Goal: Information Seeking & Learning: Learn about a topic

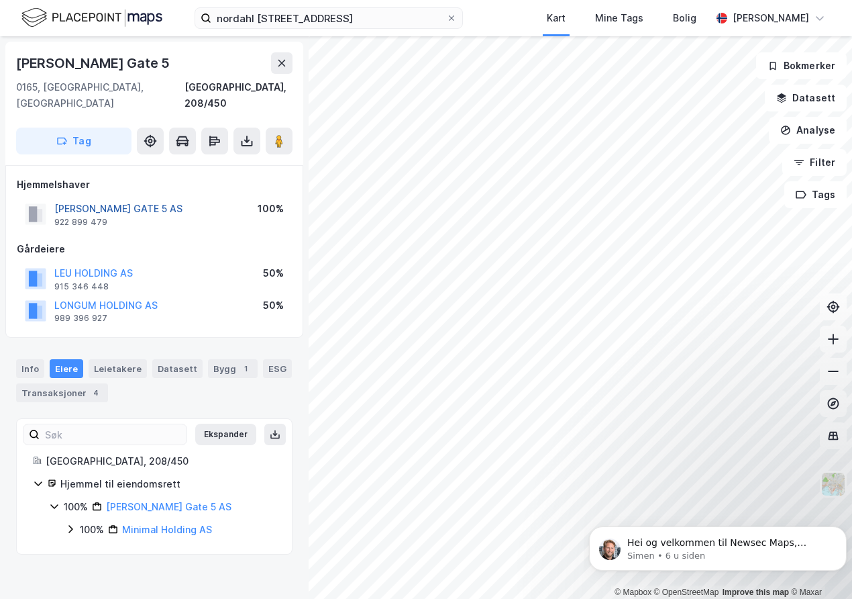
click at [0, 0] on button "[PERSON_NAME] GATE 5 AS" at bounding box center [0, 0] width 0 height 0
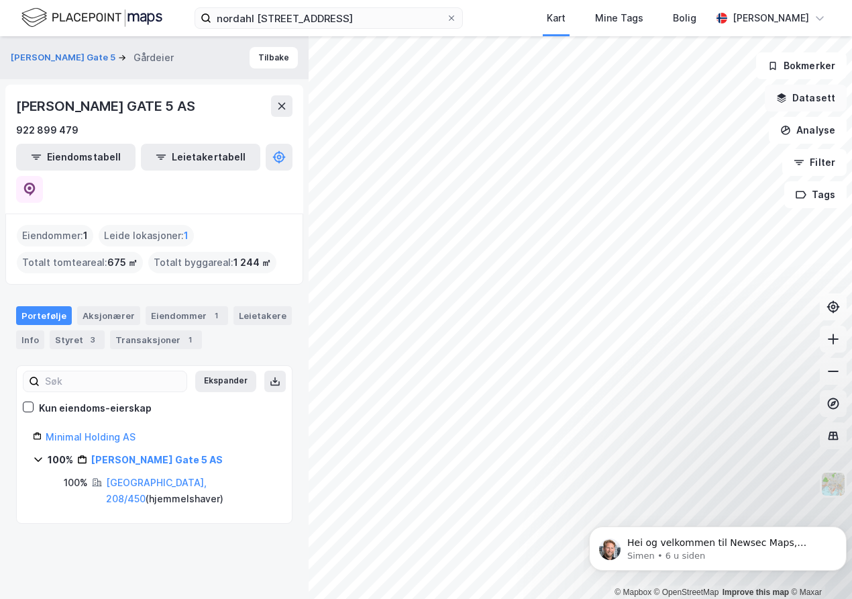
click at [813, 103] on button "Datasett" at bounding box center [806, 98] width 82 height 27
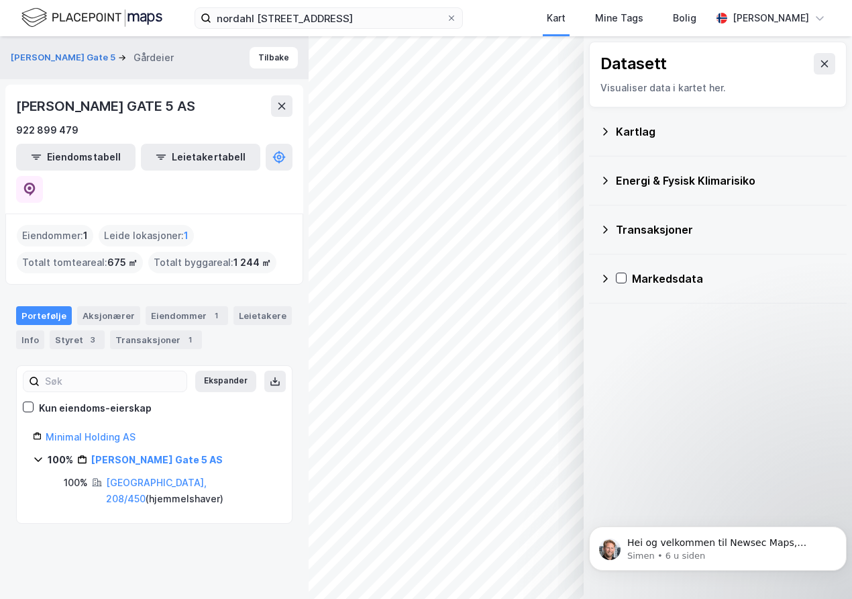
click at [659, 226] on div "Transaksjoner" at bounding box center [726, 229] width 220 height 16
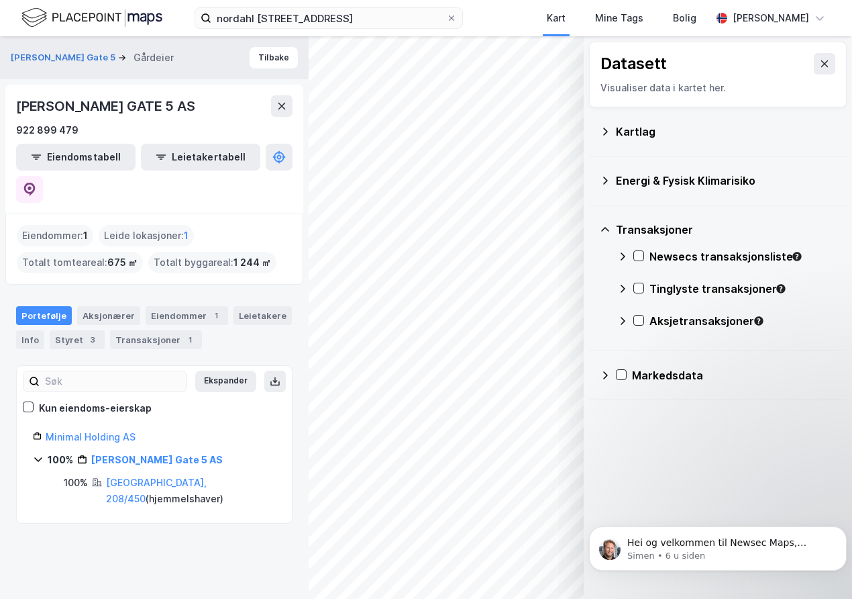
click at [689, 289] on div "Tinglyste transaksjoner" at bounding box center [743, 289] width 187 height 16
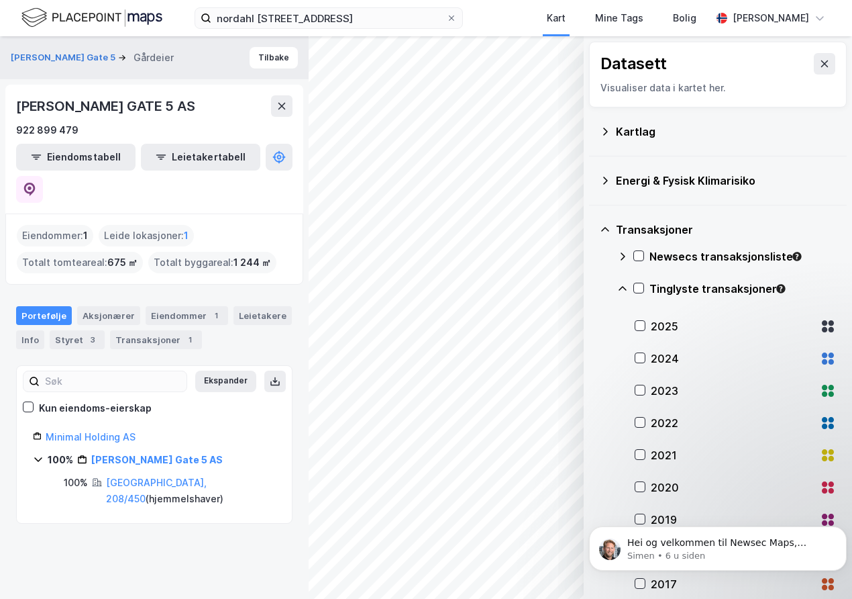
click at [668, 324] on div "2025" at bounding box center [733, 326] width 164 height 16
click at [540, 578] on div "Layers 1 Tøm Vis" at bounding box center [515, 550] width 128 height 64
click at [550, 567] on button "Vis" at bounding box center [514, 563] width 111 height 21
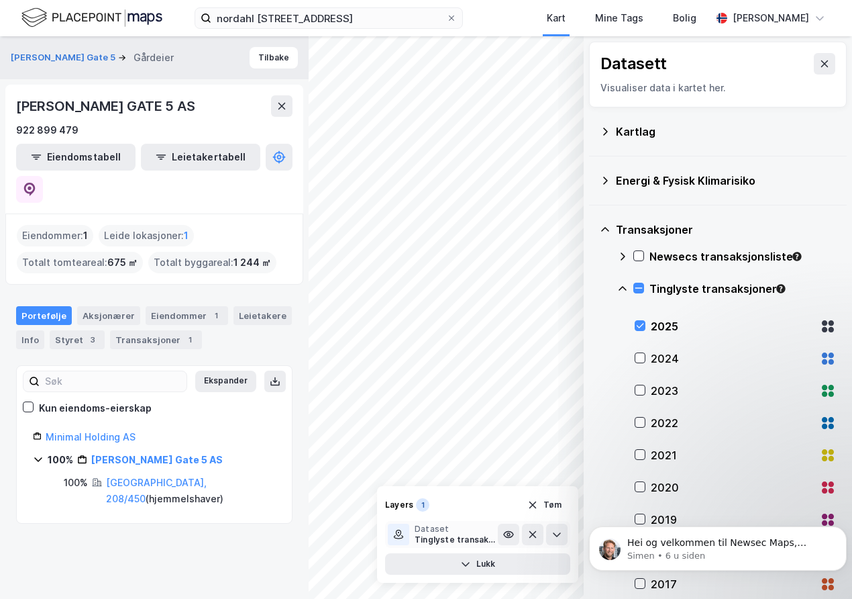
click at [481, 544] on div "Tinglyste transaksjoner - 2025" at bounding box center [456, 539] width 83 height 11
click at [501, 532] on button at bounding box center [508, 534] width 21 height 21
click at [747, 557] on p "Simen • 6 u siden" at bounding box center [729, 556] width 203 height 12
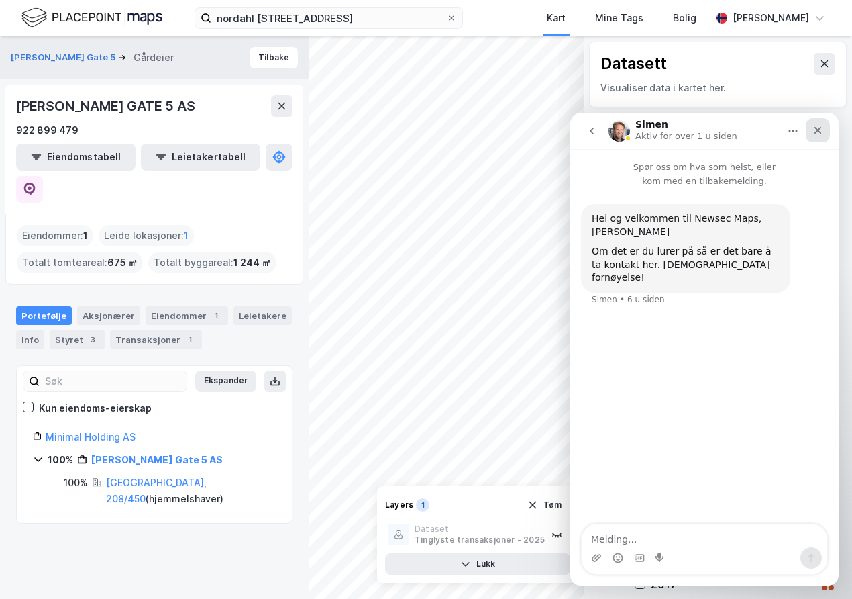
click at [811, 129] on div "Lukk" at bounding box center [818, 130] width 24 height 24
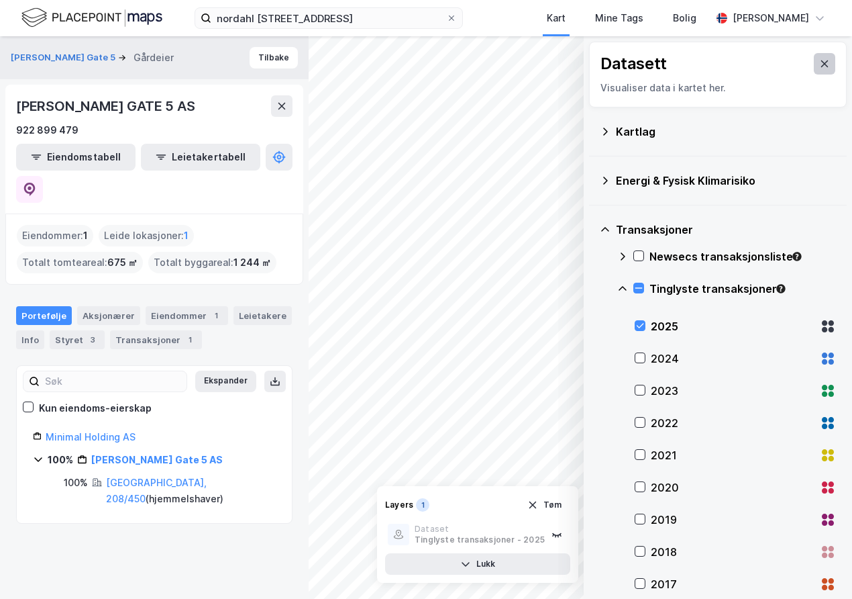
click at [814, 61] on button at bounding box center [824, 63] width 21 height 21
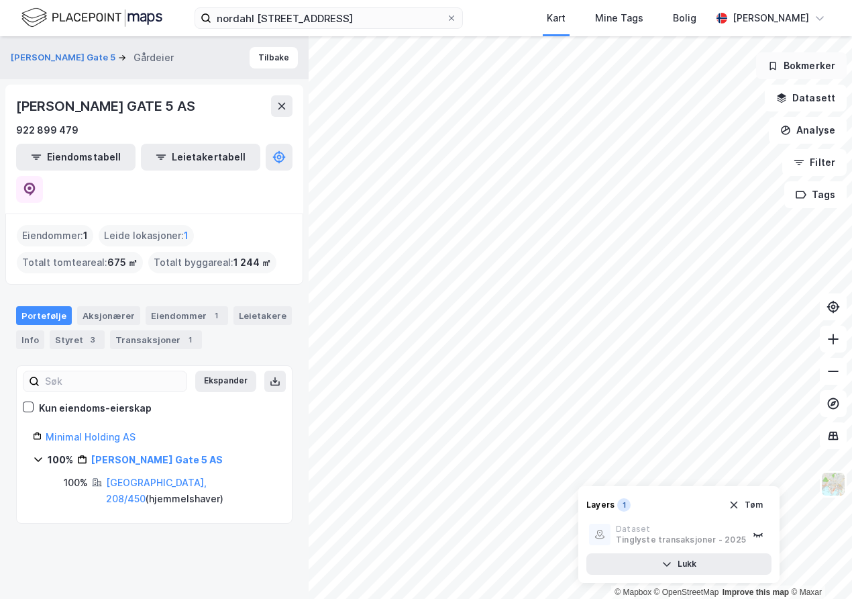
click at [815, 70] on button "Bokmerker" at bounding box center [801, 65] width 91 height 27
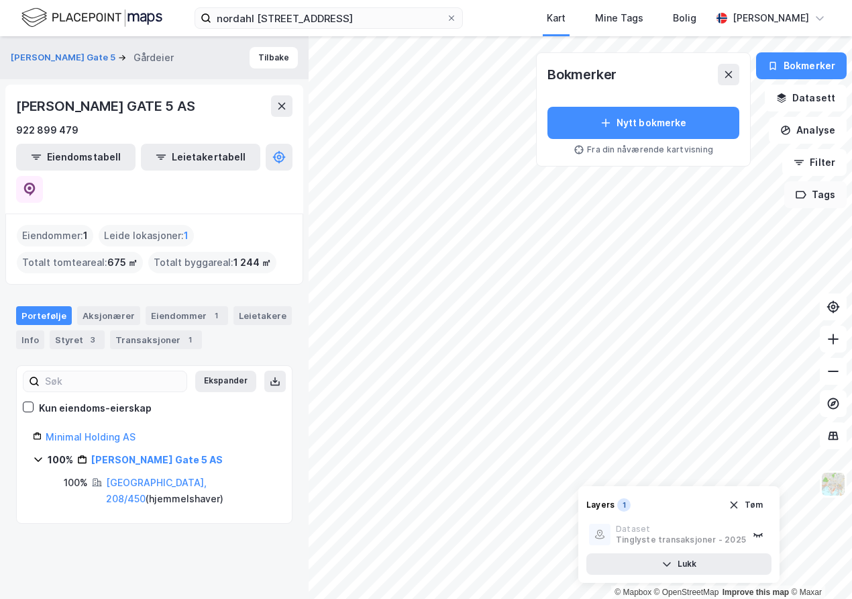
click at [826, 205] on button "Tags" at bounding box center [816, 194] width 62 height 27
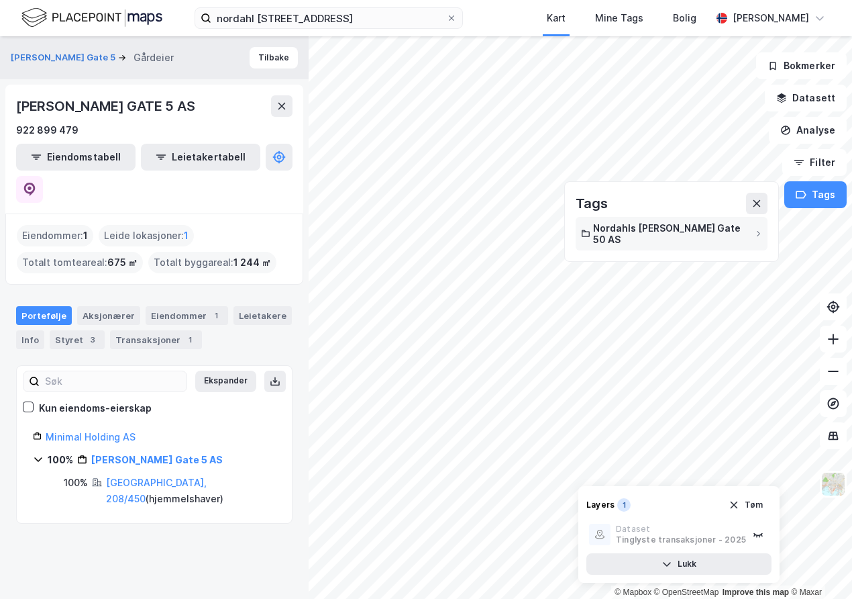
click at [717, 234] on div "Nordahls [PERSON_NAME] Gate 50 AS" at bounding box center [672, 234] width 192 height 34
click at [589, 228] on icon at bounding box center [585, 233] width 9 height 11
click at [622, 250] on div "Ingen elementer" at bounding box center [671, 255] width 181 height 11
click at [640, 236] on div "Nordahls [PERSON_NAME] Gate 50 AS Ingen elementer" at bounding box center [672, 242] width 192 height 50
click at [814, 202] on button "Tags" at bounding box center [816, 194] width 62 height 27
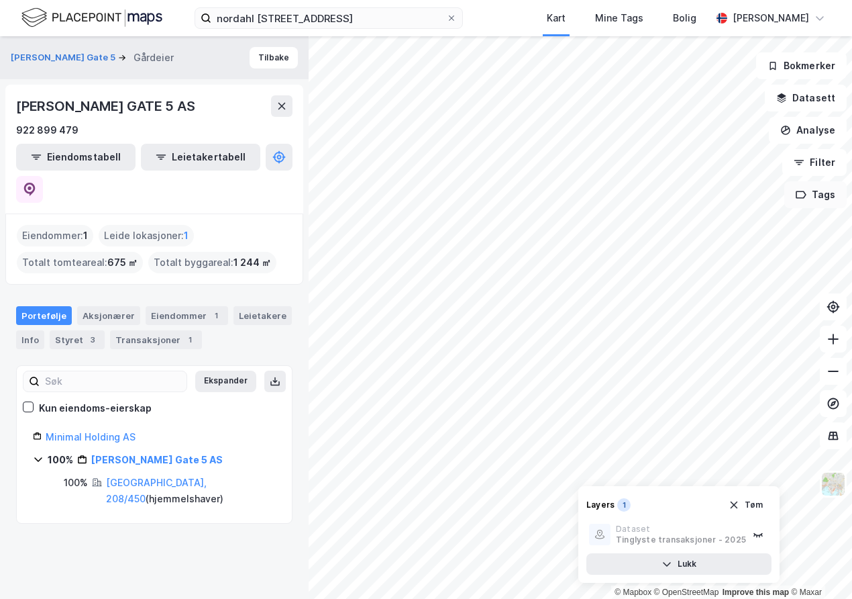
click at [824, 202] on button "Tags" at bounding box center [816, 194] width 62 height 27
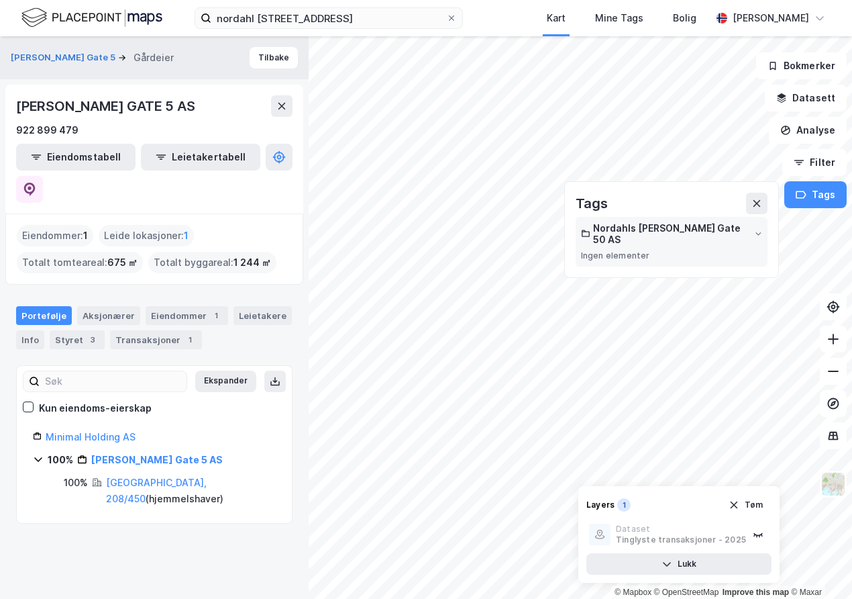
click at [673, 234] on div "Nordahls [PERSON_NAME] Gate 50 AS Ingen elementer" at bounding box center [672, 242] width 192 height 50
click at [164, 164] on button "Leietakertabell" at bounding box center [200, 157] width 119 height 27
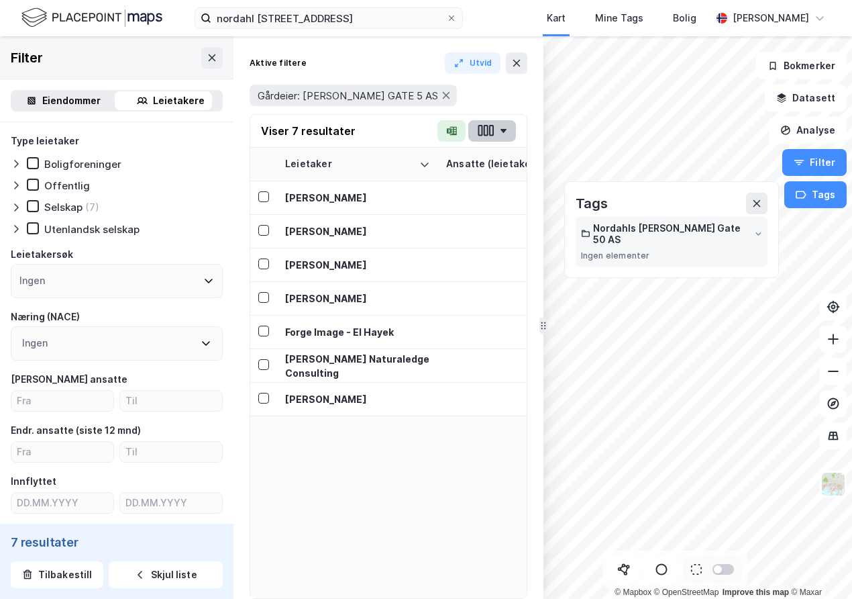
click at [492, 134] on icon "button" at bounding box center [485, 130] width 17 height 14
click at [77, 206] on div "Selskap" at bounding box center [63, 207] width 38 height 13
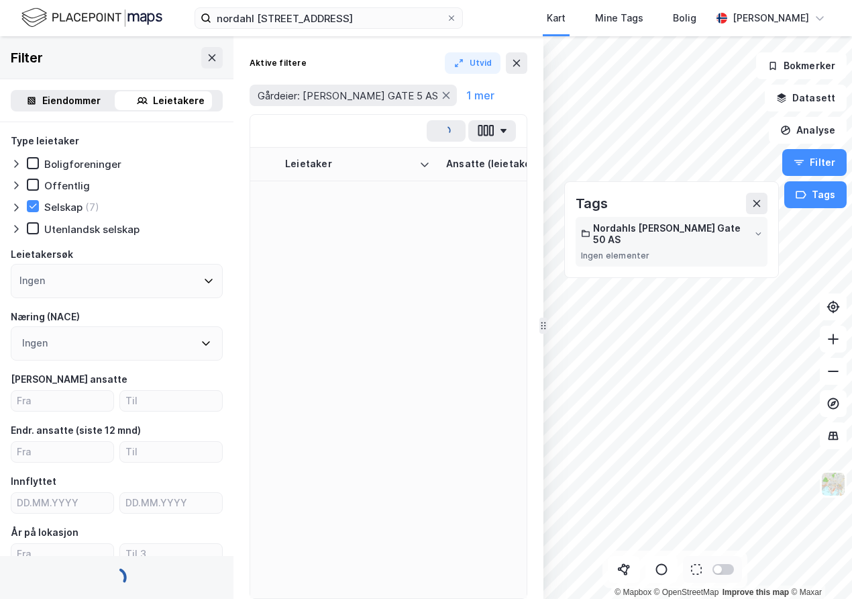
click at [77, 206] on div "Selskap" at bounding box center [63, 207] width 38 height 13
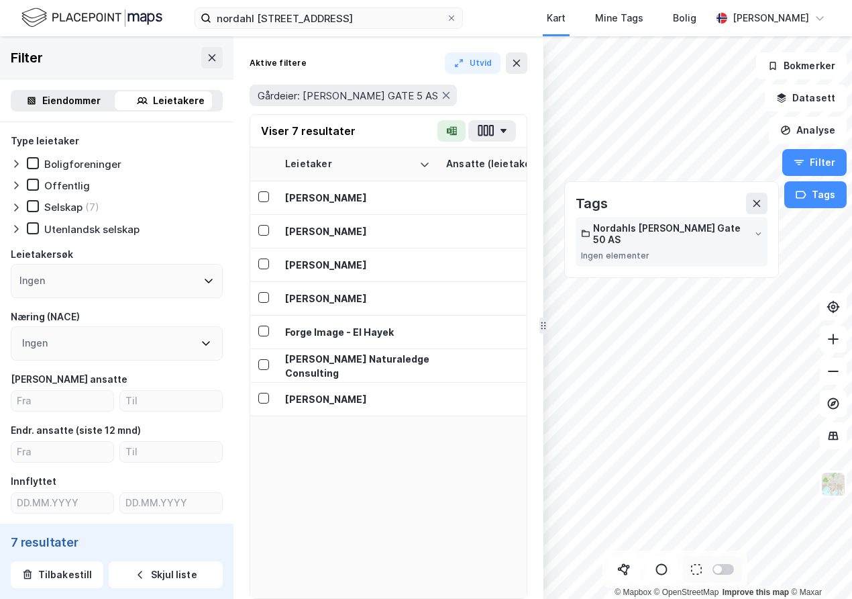
click at [77, 206] on div "Selskap" at bounding box center [63, 207] width 38 height 13
click at [809, 101] on button "Datasett" at bounding box center [806, 98] width 82 height 27
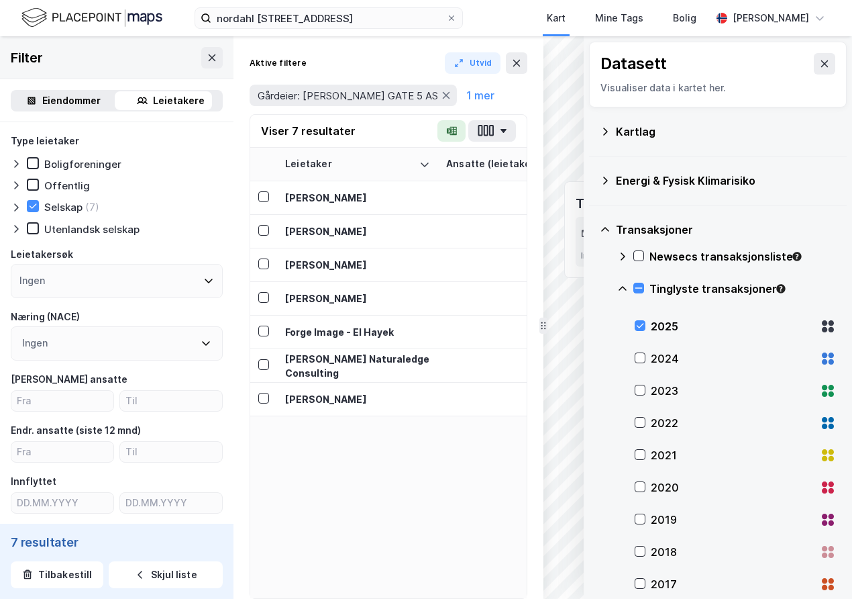
click at [607, 132] on icon at bounding box center [605, 131] width 5 height 7
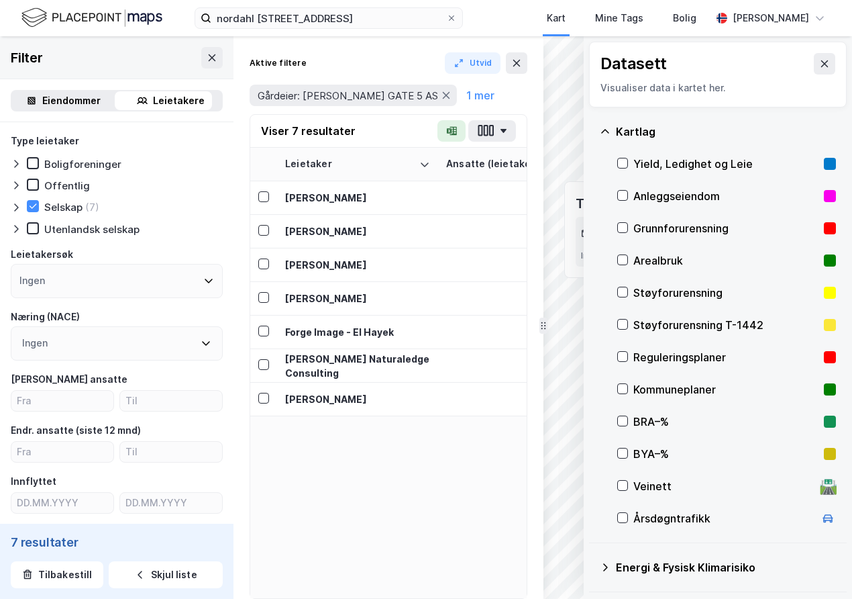
click at [664, 575] on div "Energi & Fysisk Klimarisiko" at bounding box center [718, 567] width 236 height 32
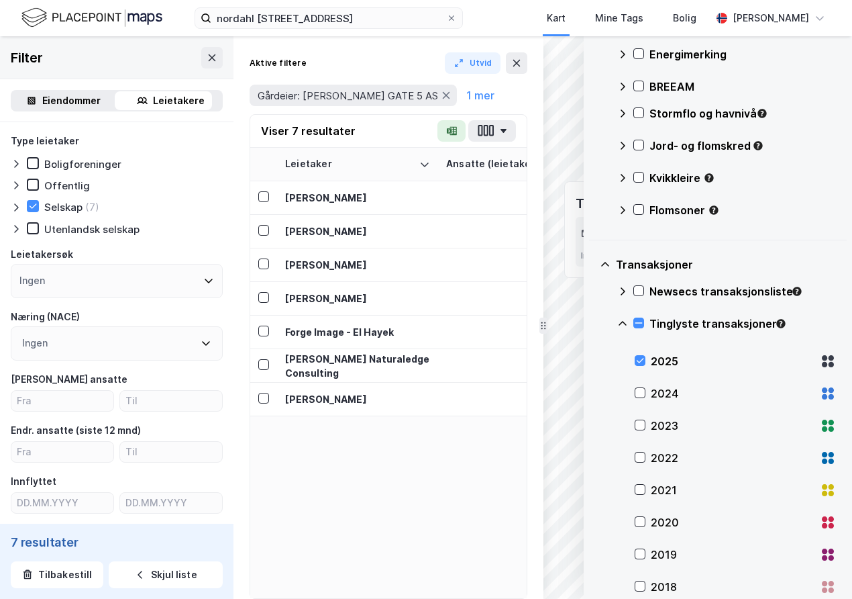
scroll to position [741, 0]
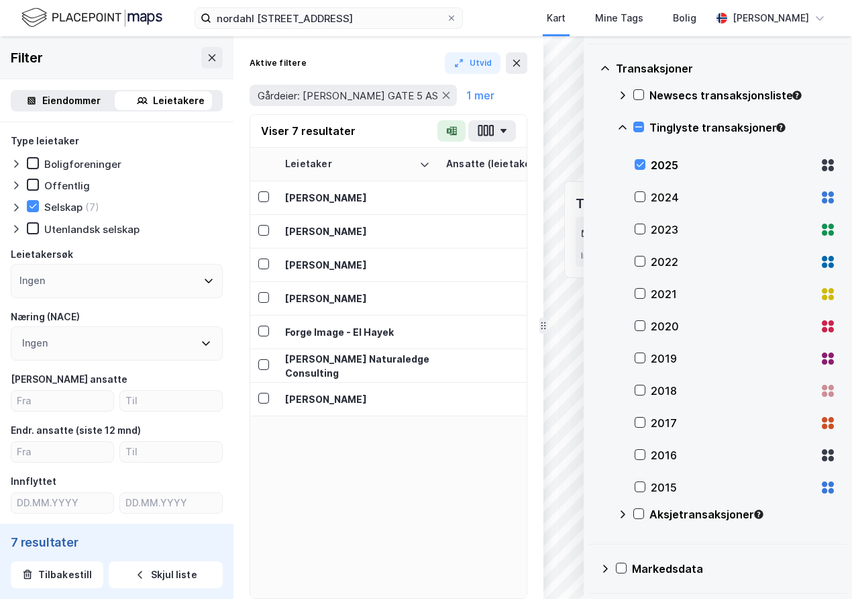
click at [624, 515] on icon at bounding box center [623, 514] width 5 height 8
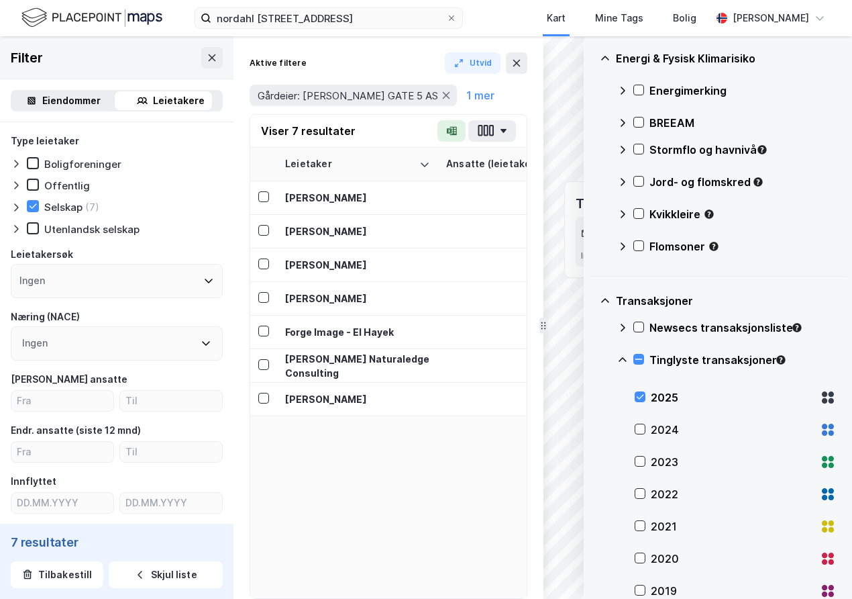
scroll to position [1063, 0]
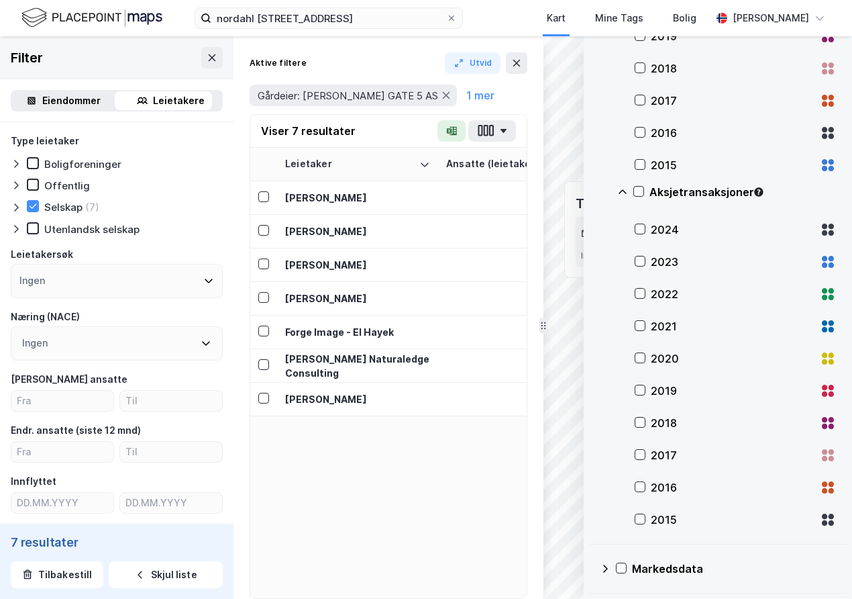
click at [602, 573] on icon at bounding box center [605, 568] width 11 height 11
click at [829, 387] on icon at bounding box center [831, 387] width 5 height 5
click at [648, 219] on div "2024" at bounding box center [735, 229] width 201 height 32
click at [644, 394] on icon at bounding box center [640, 389] width 9 height 9
click at [646, 226] on div "2024" at bounding box center [735, 229] width 201 height 32
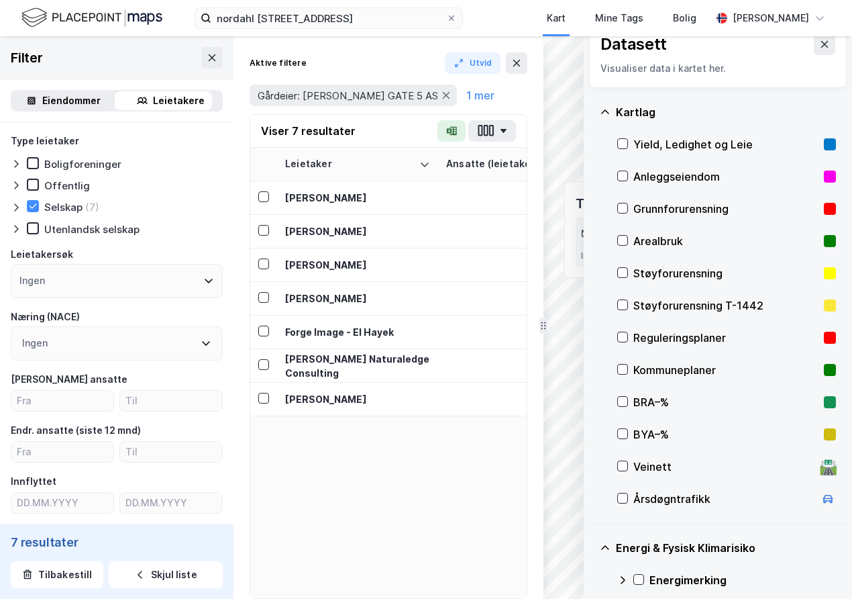
scroll to position [0, 0]
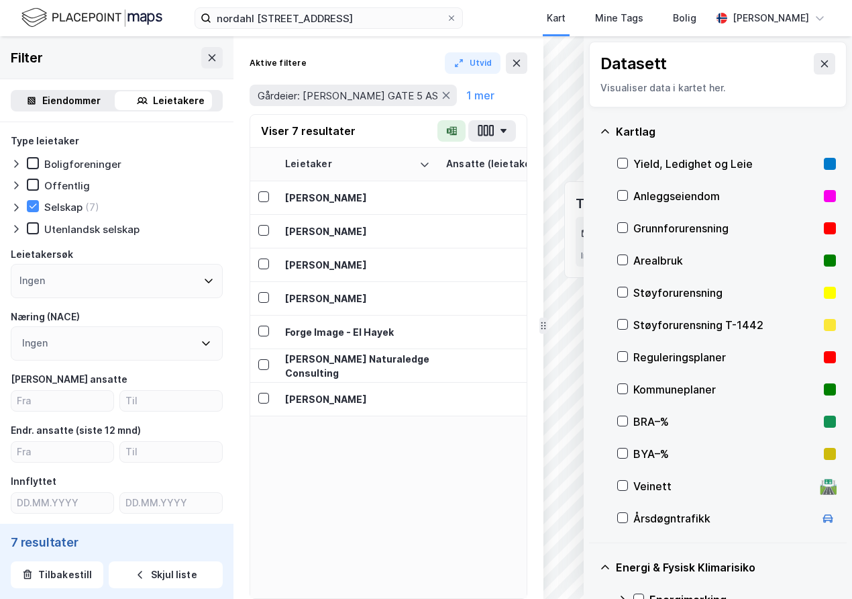
click at [453, 489] on div "Leietaker Ansatte (leietaker) Endr. ansatte (12 mnd) Innflyttet Etablert År på …" at bounding box center [388, 373] width 277 height 450
click at [820, 64] on button at bounding box center [824, 63] width 21 height 21
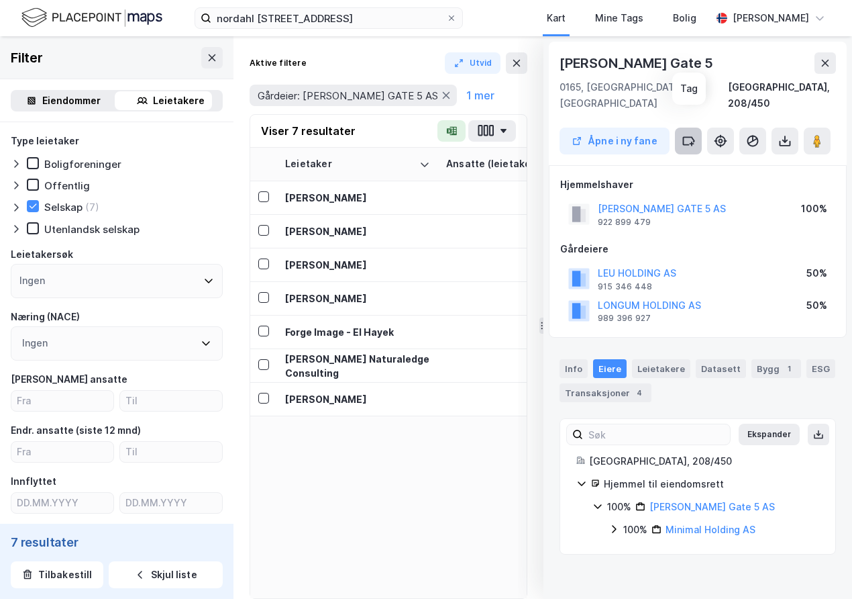
click at [697, 128] on button at bounding box center [688, 141] width 27 height 27
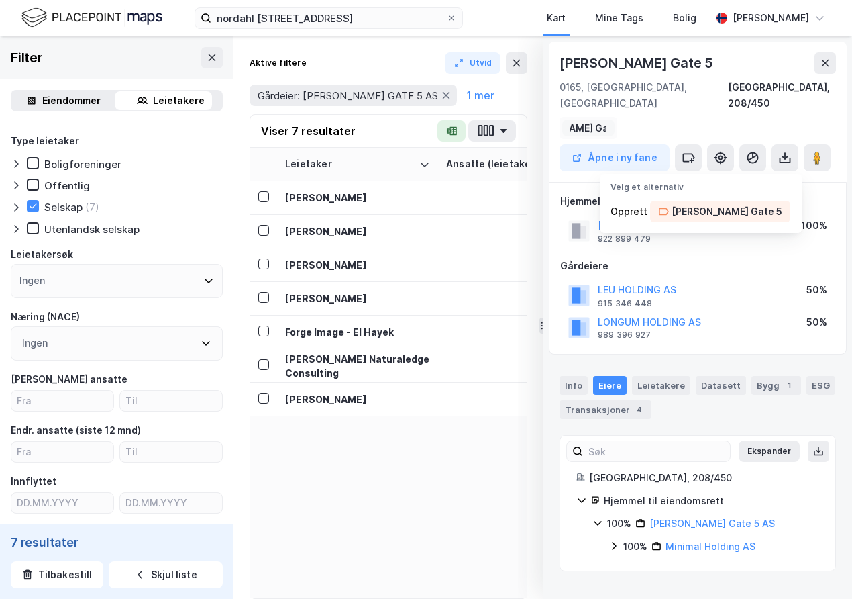
scroll to position [0, 62]
type input "[PERSON_NAME] Gate 5"
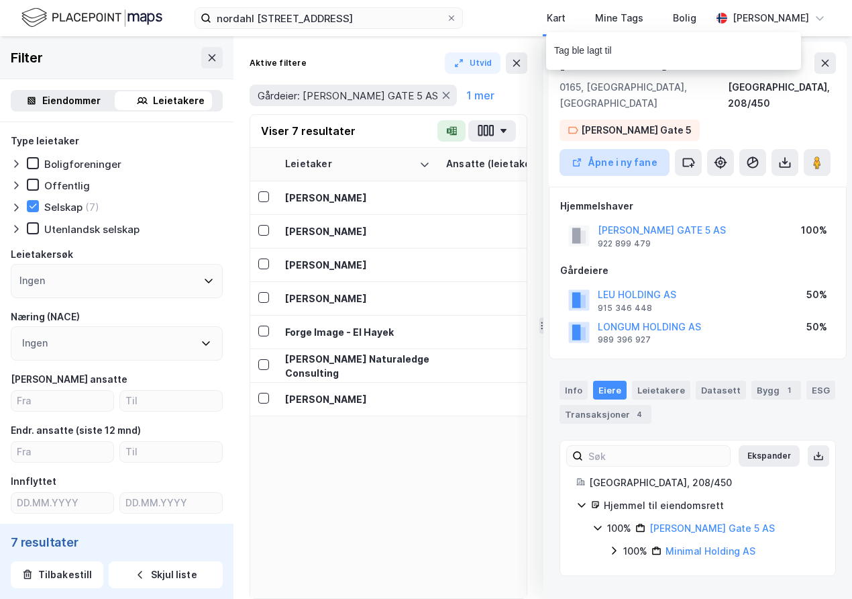
click at [603, 150] on button "Åpne i ny fane" at bounding box center [615, 162] width 110 height 27
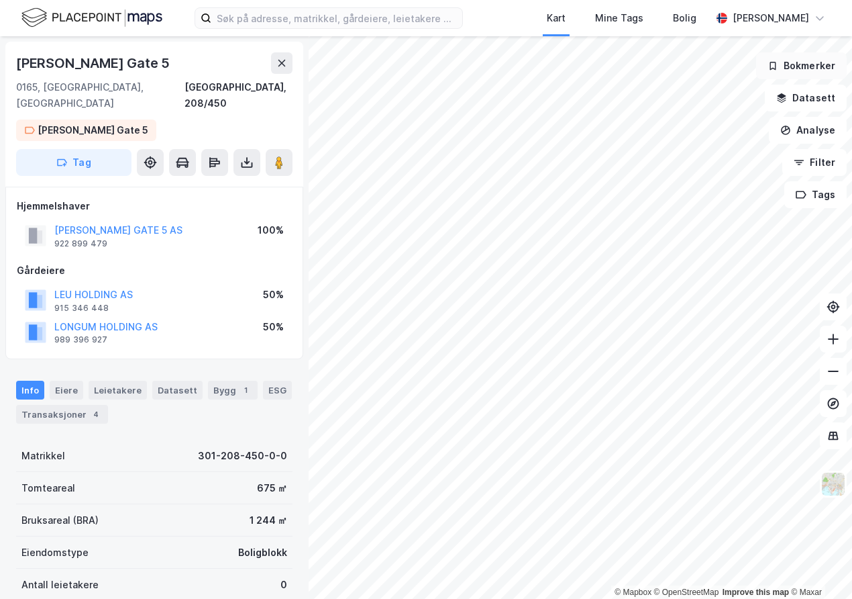
click at [812, 66] on button "Bokmerker" at bounding box center [801, 65] width 91 height 27
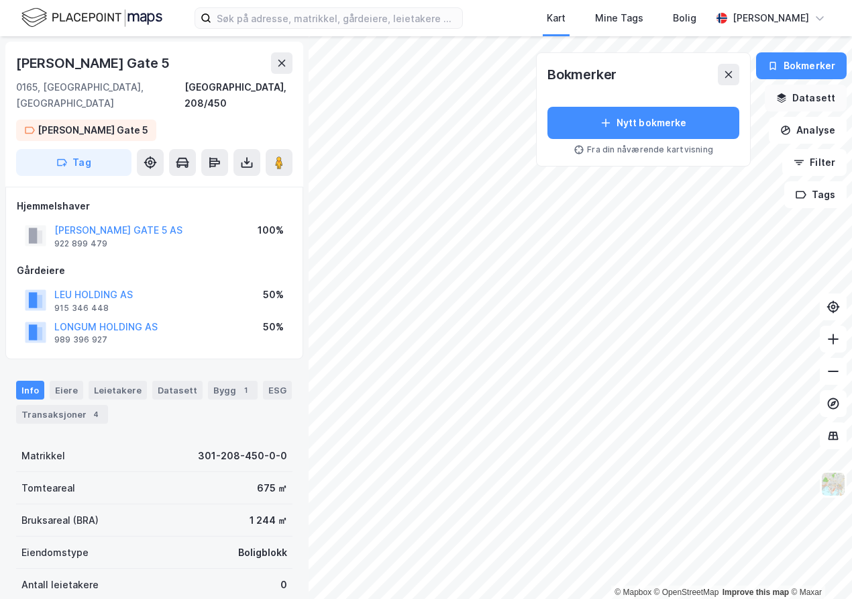
click at [812, 92] on button "Datasett" at bounding box center [806, 98] width 82 height 27
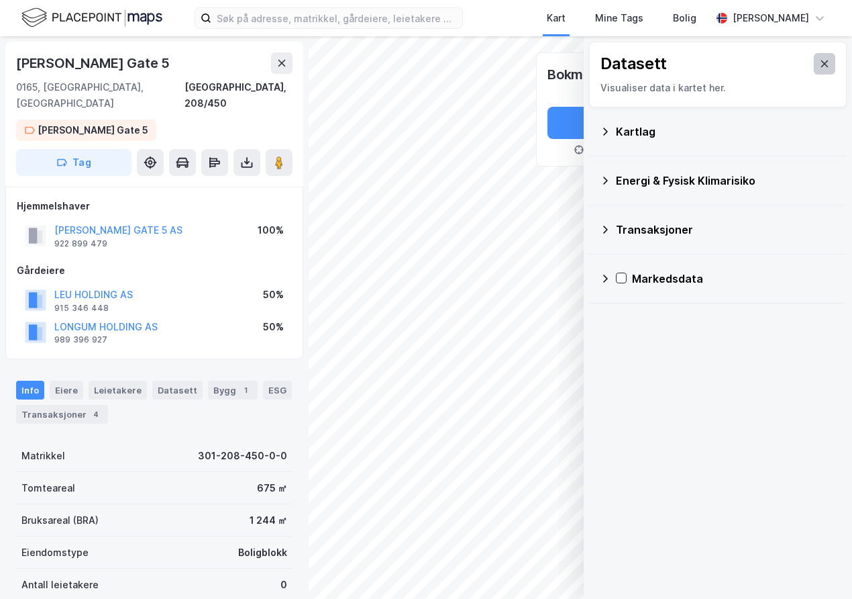
click at [823, 58] on button at bounding box center [824, 63] width 21 height 21
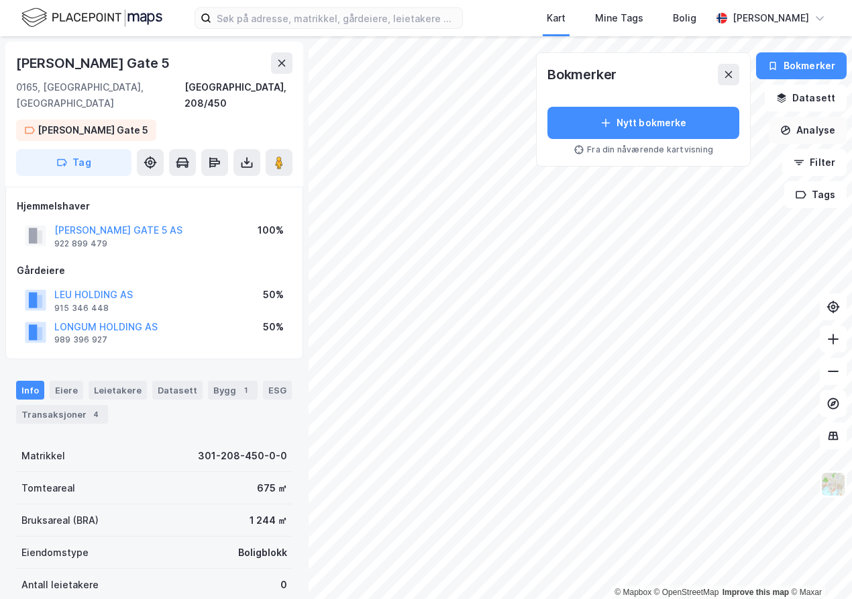
click at [791, 134] on icon "button" at bounding box center [786, 130] width 11 height 11
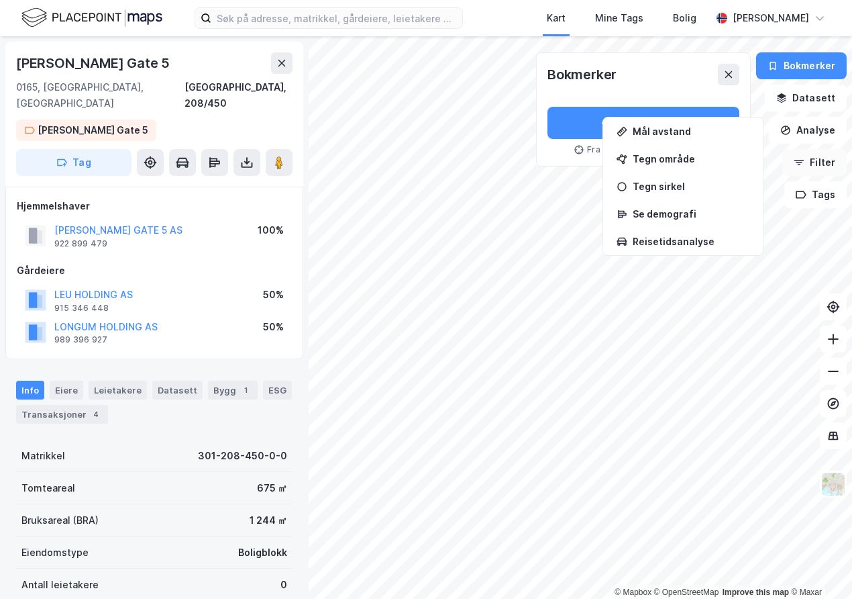
click at [796, 165] on icon "button" at bounding box center [799, 162] width 11 height 11
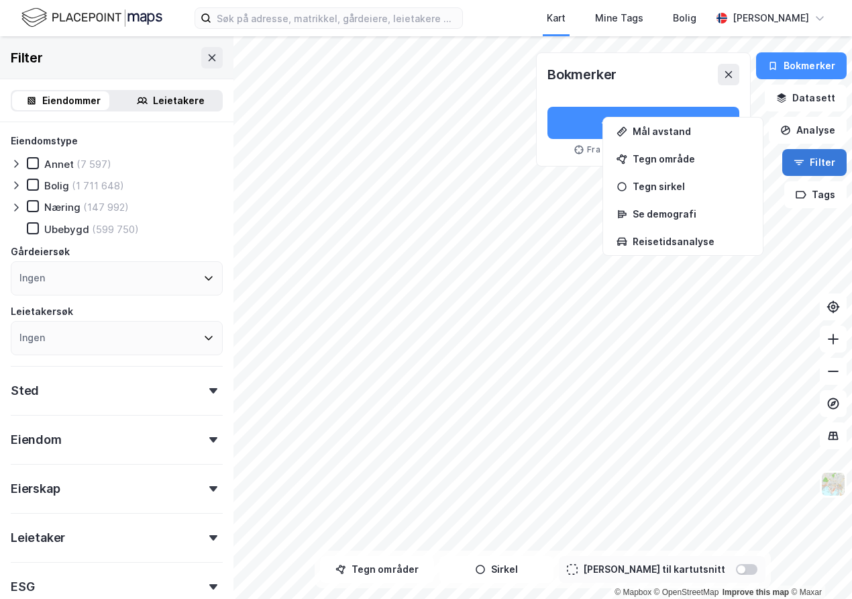
click at [796, 165] on icon "button" at bounding box center [799, 162] width 11 height 11
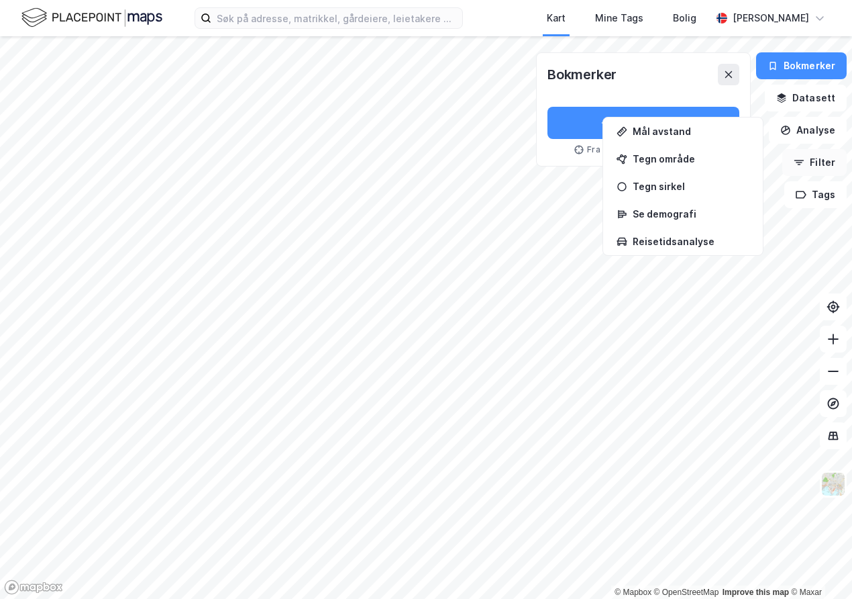
click at [797, 157] on icon "button" at bounding box center [799, 162] width 11 height 11
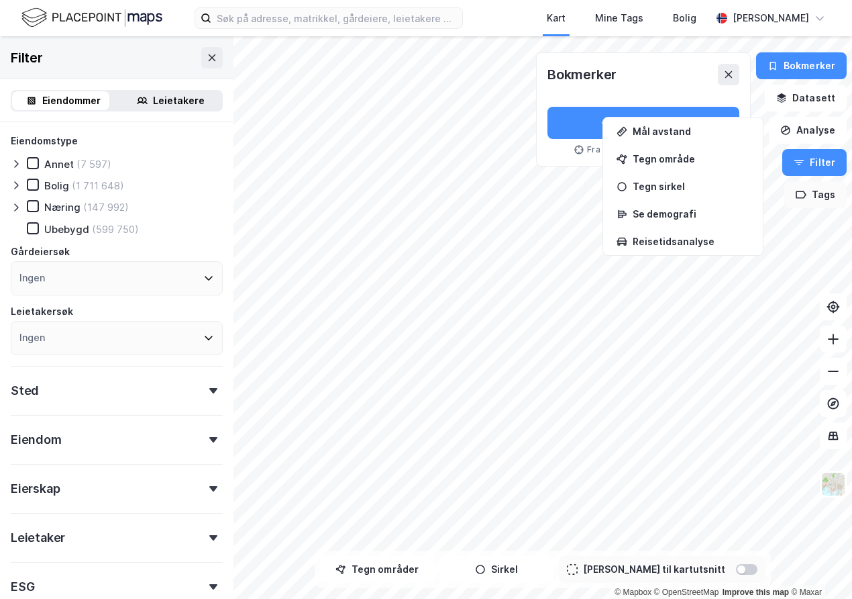
click at [820, 205] on button "Tags" at bounding box center [816, 194] width 62 height 27
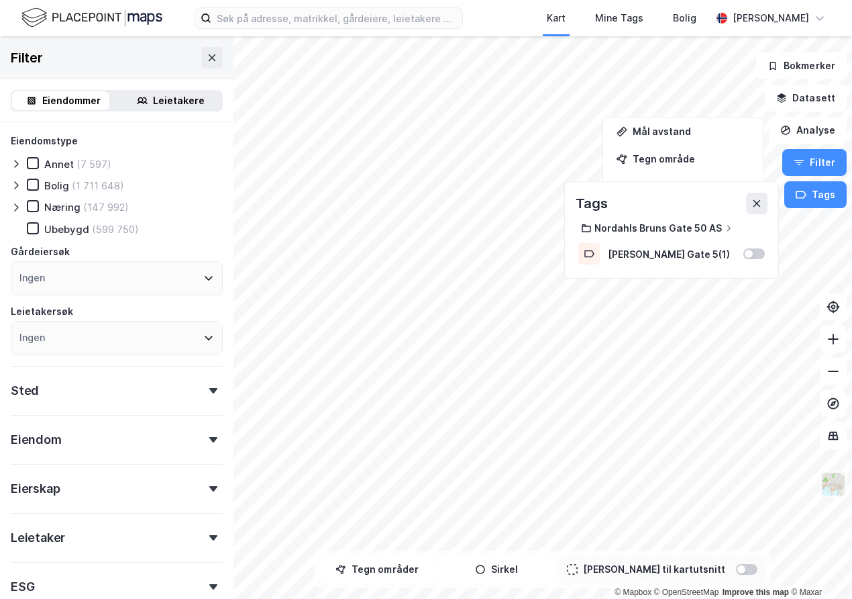
click at [830, 485] on img at bounding box center [834, 484] width 26 height 26
click at [830, 439] on icon at bounding box center [834, 436] width 10 height 9
click at [189, 496] on div "Eierskap" at bounding box center [117, 483] width 212 height 38
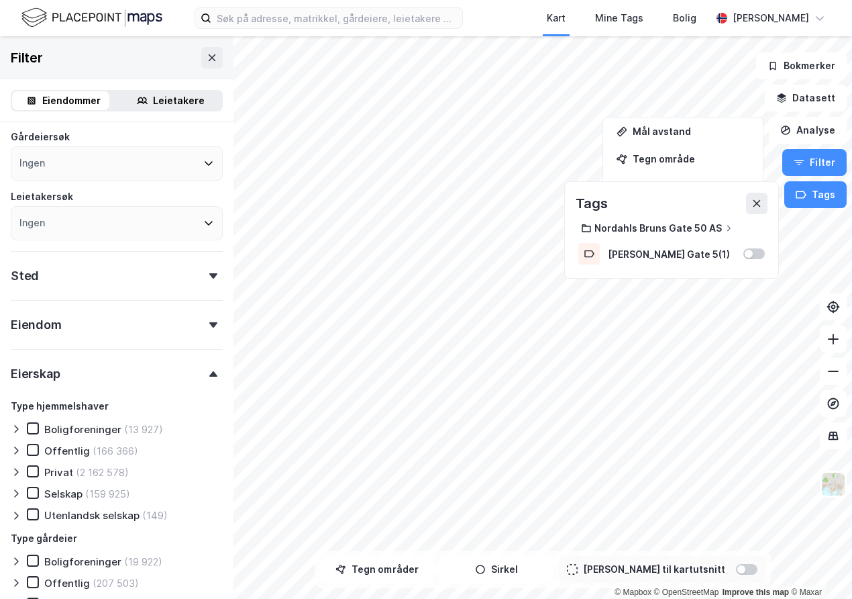
scroll to position [117, 0]
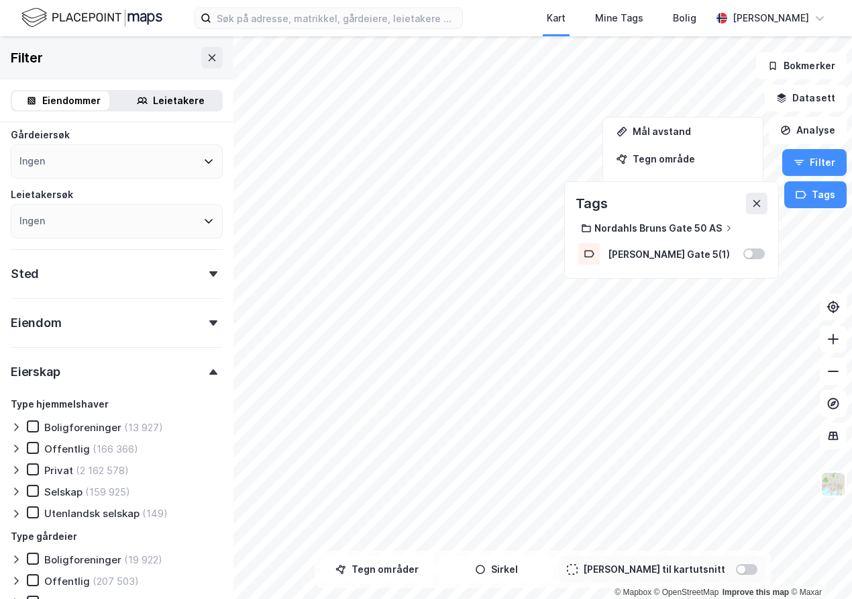
click at [134, 339] on div "Eiendomstype Annet (7 597) Bolig (1 711 648) Næring (147 992) Ubebygd (599 750)…" at bounding box center [117, 383] width 212 height 734
click at [134, 331] on div "Eiendom" at bounding box center [117, 317] width 212 height 38
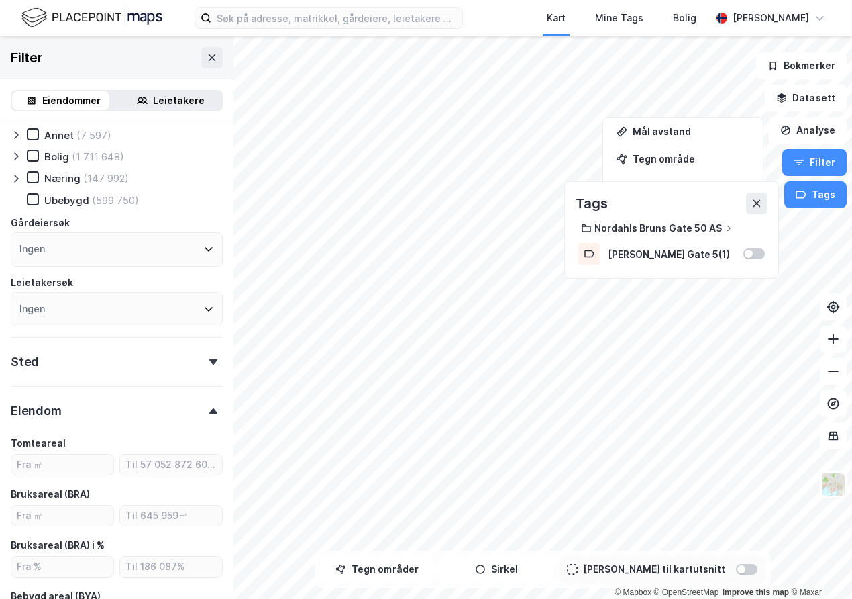
scroll to position [0, 0]
